Goal: Information Seeking & Learning: Find specific fact

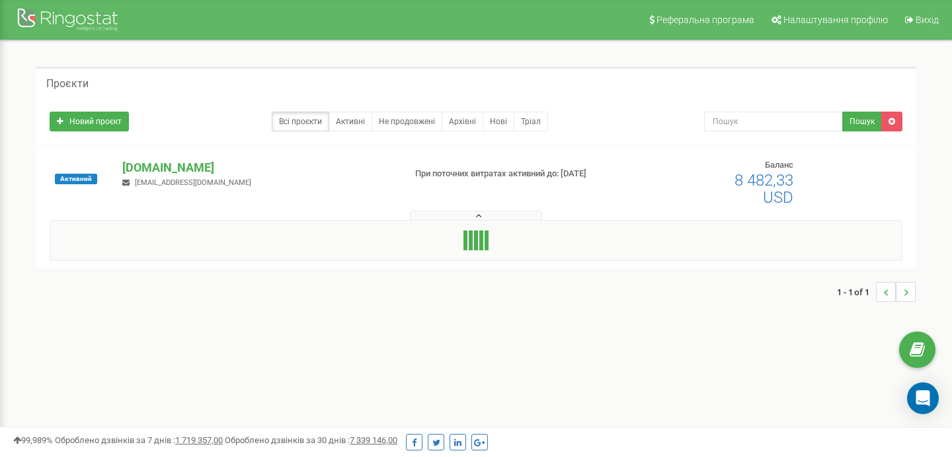
click at [278, 240] on div at bounding box center [476, 240] width 853 height 41
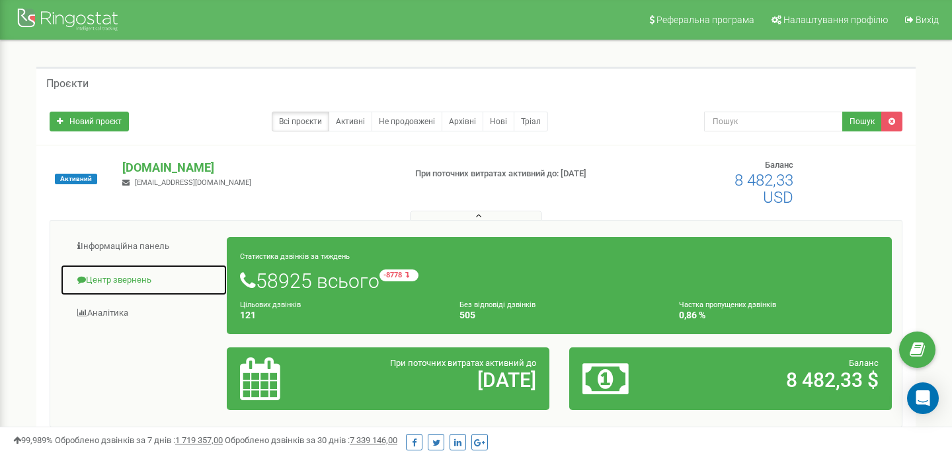
click at [126, 266] on link "Центр звернень" at bounding box center [143, 280] width 167 height 32
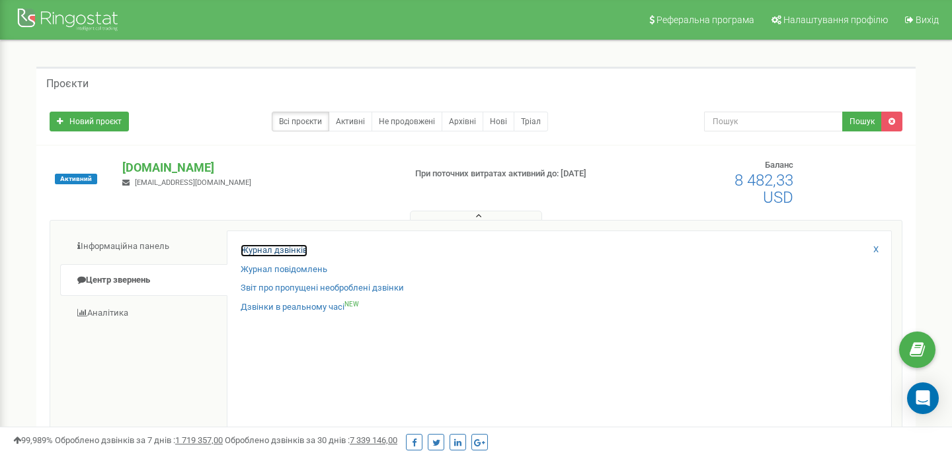
click at [268, 251] on link "Журнал дзвінків" at bounding box center [274, 251] width 67 height 13
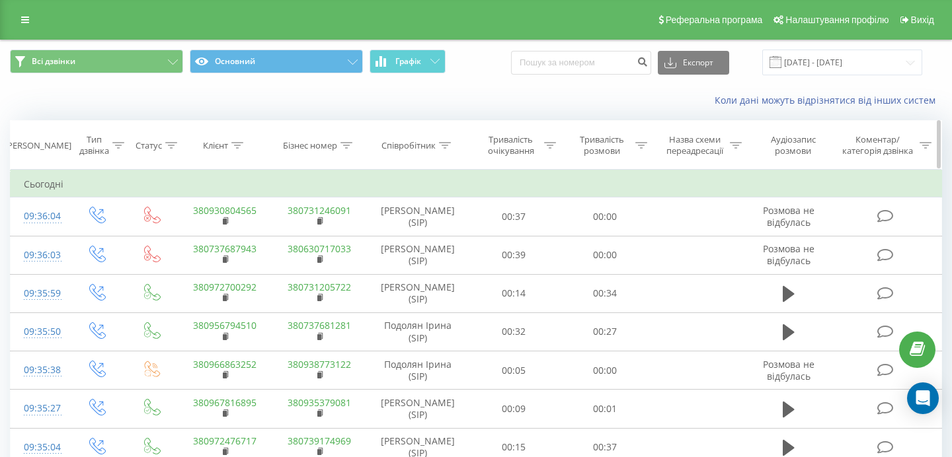
click at [447, 143] on icon at bounding box center [445, 145] width 12 height 7
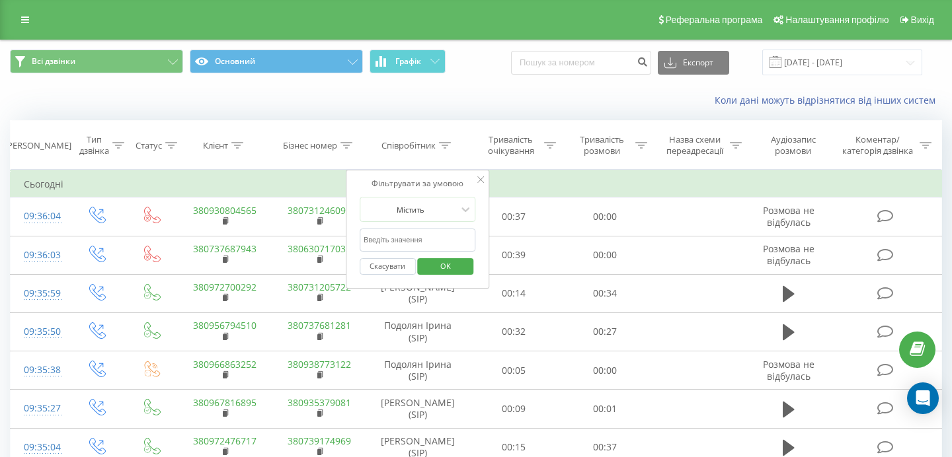
click at [387, 235] on input "text" at bounding box center [418, 240] width 116 height 23
type input "солдатова"
click button "OK" at bounding box center [446, 266] width 56 height 17
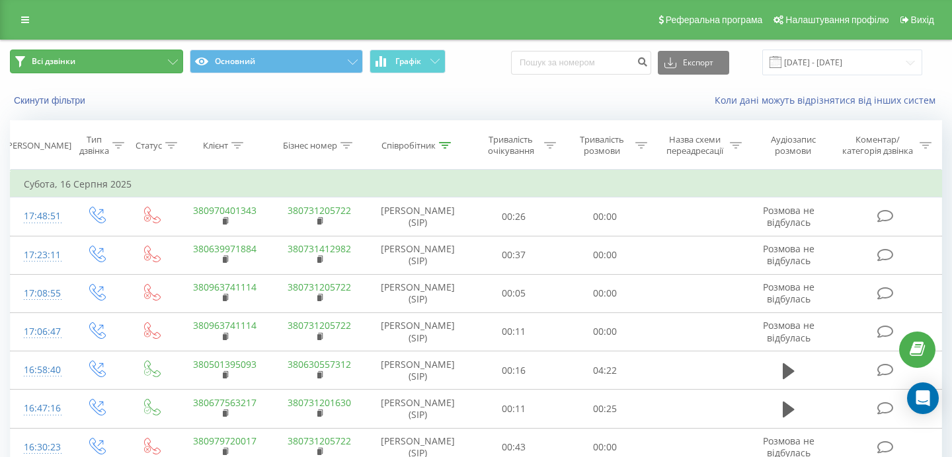
click at [164, 56] on button "Всі дзвінки" at bounding box center [96, 62] width 173 height 24
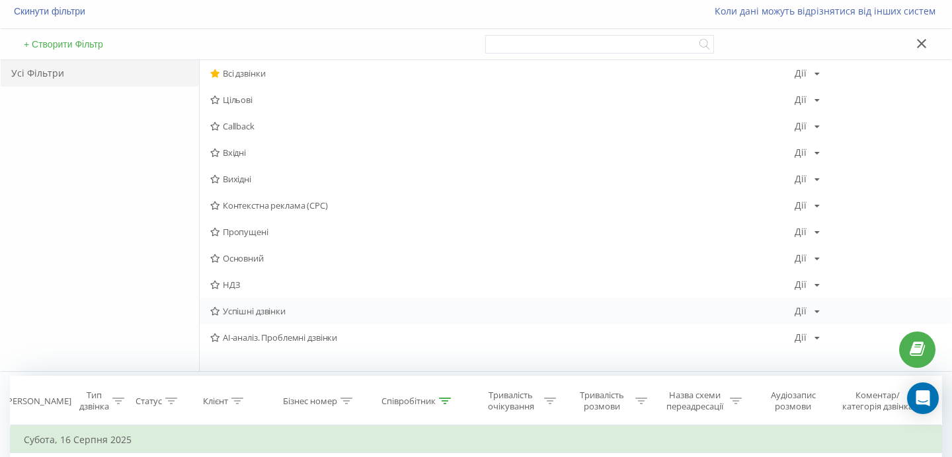
scroll to position [91, 0]
click at [253, 309] on span "Успішні дзвінки" at bounding box center [502, 309] width 584 height 9
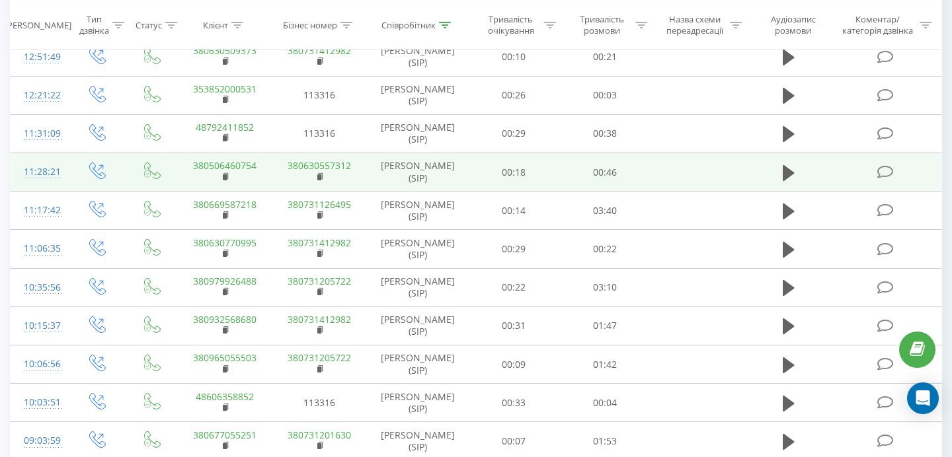
scroll to position [407, 0]
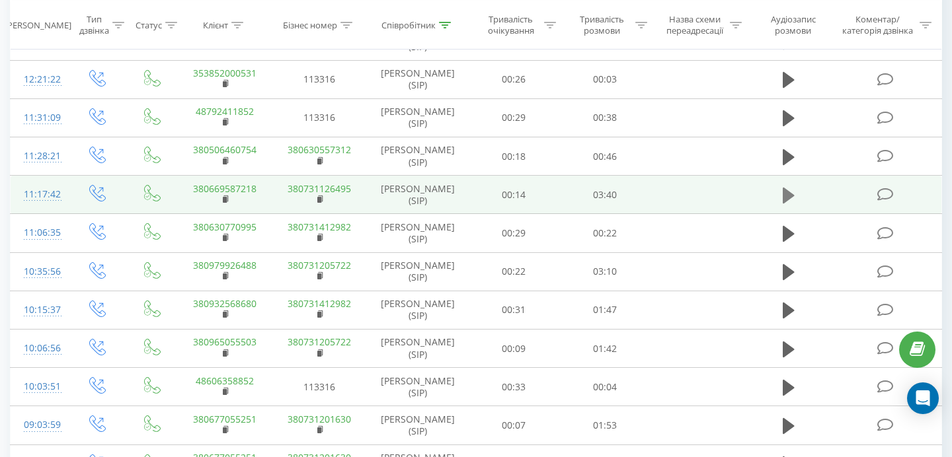
click at [786, 194] on icon at bounding box center [789, 196] width 12 height 16
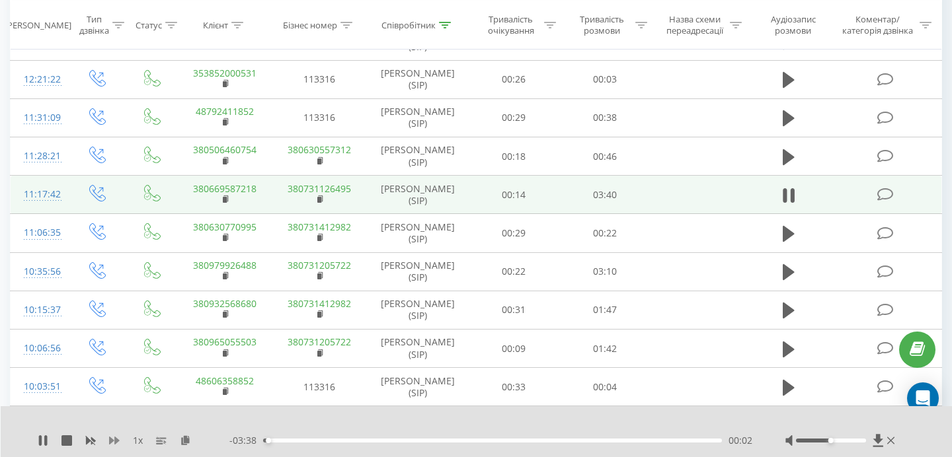
click at [112, 444] on icon at bounding box center [114, 441] width 11 height 11
click at [44, 442] on icon at bounding box center [43, 441] width 11 height 11
click at [38, 442] on icon at bounding box center [43, 441] width 11 height 11
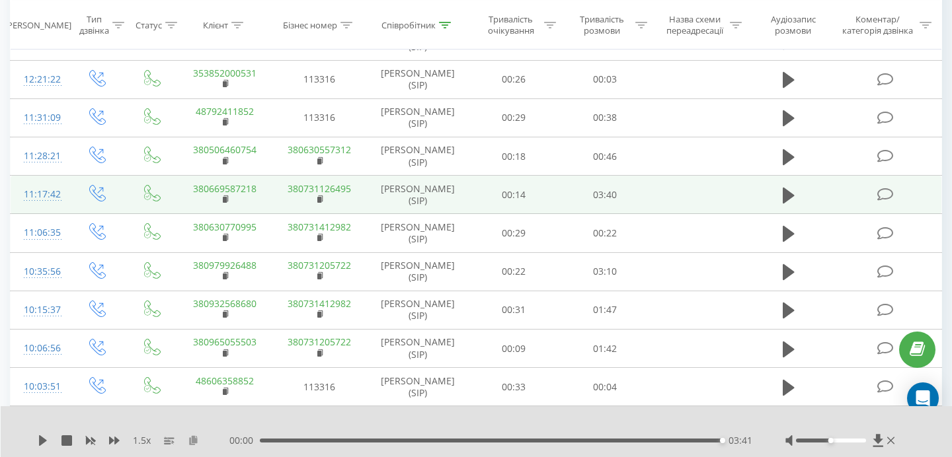
click at [190, 436] on icon at bounding box center [193, 440] width 11 height 9
